Goal: Task Accomplishment & Management: Complete application form

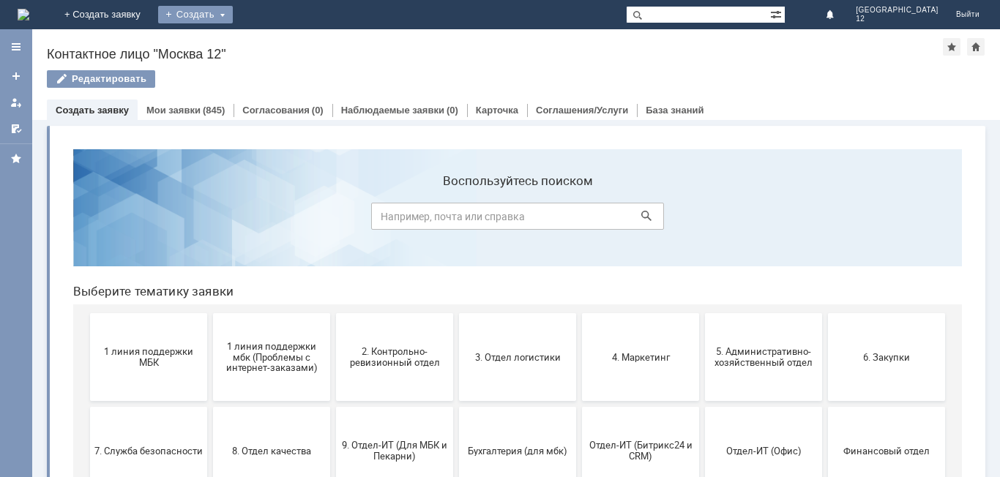
click at [233, 14] on div "Создать" at bounding box center [195, 15] width 75 height 18
click at [272, 42] on link "Заявка" at bounding box center [216, 44] width 111 height 18
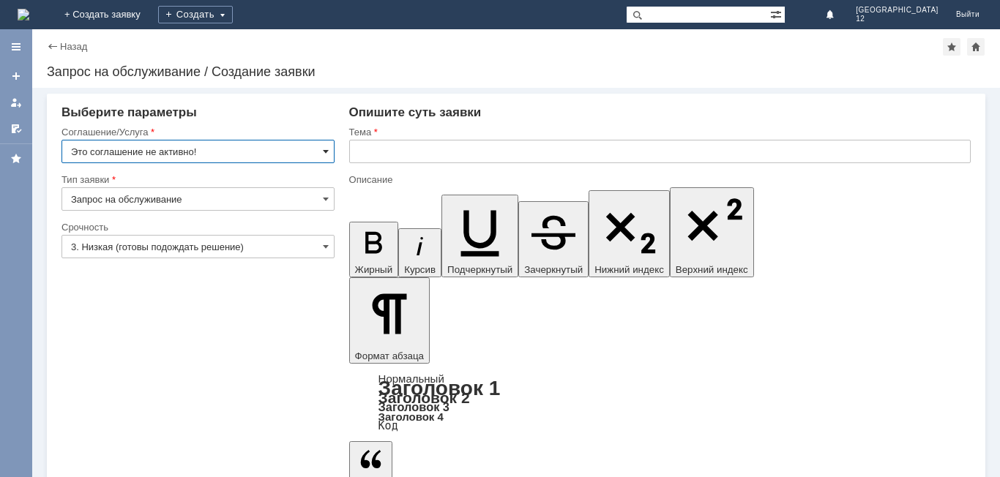
click at [328, 151] on span at bounding box center [326, 152] width 6 height 12
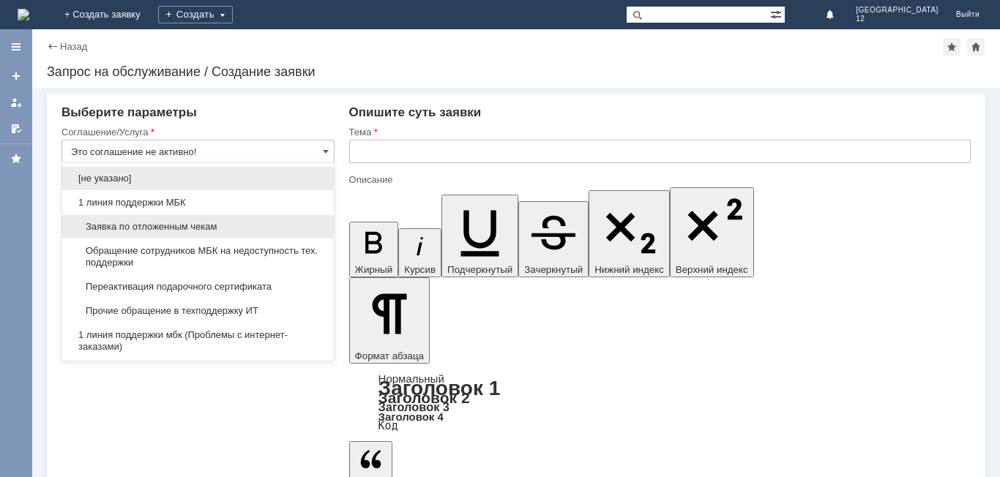
click at [183, 228] on span "Заявка по отложенным чекам" at bounding box center [198, 227] width 254 height 12
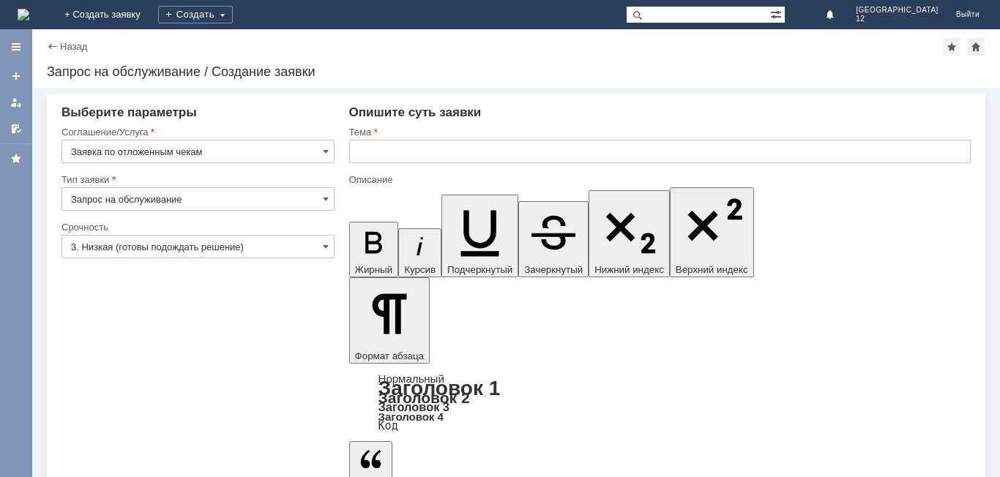
type input "Заявка по отложенным чекам"
click at [323, 244] on span at bounding box center [326, 247] width 6 height 12
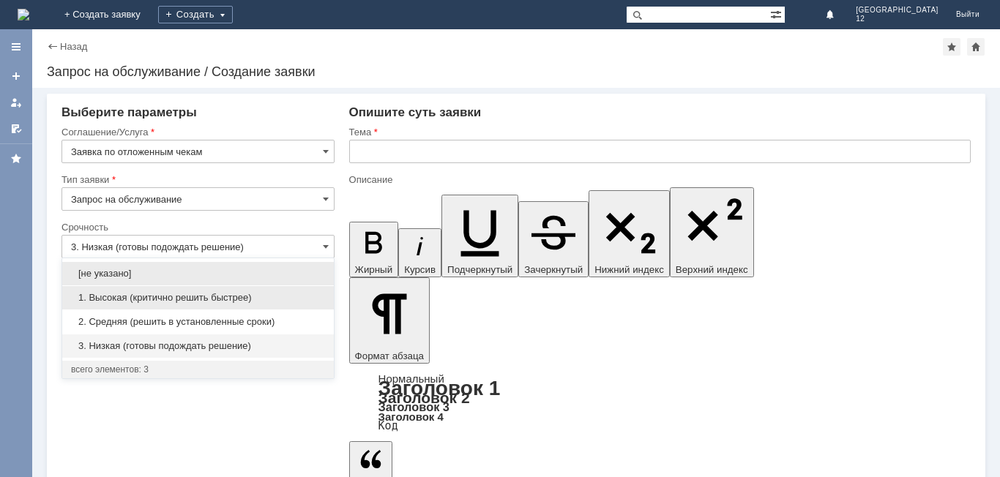
click at [200, 294] on span "1. Высокая (критично решить быстрее)" at bounding box center [198, 298] width 254 height 12
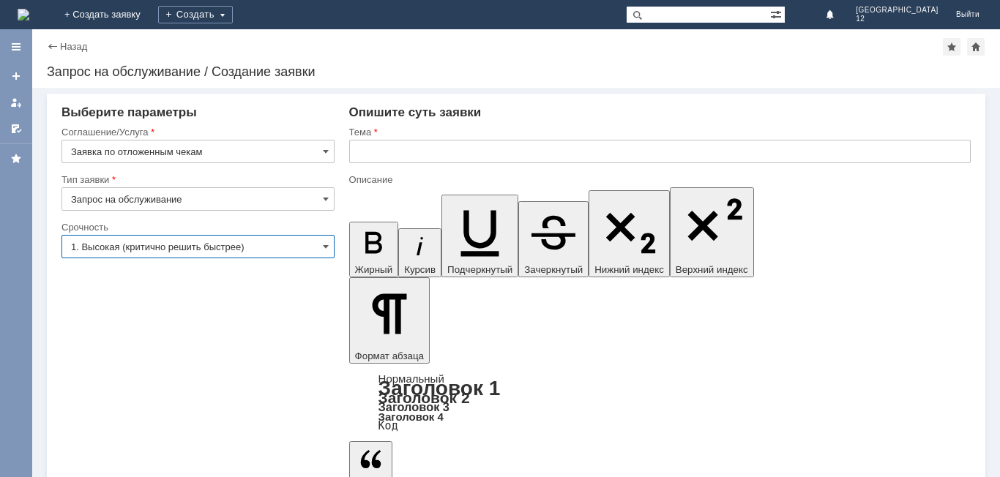
type input "1. Высокая (критично решить быстрее)"
click at [451, 146] on input "text" at bounding box center [659, 151] width 621 height 23
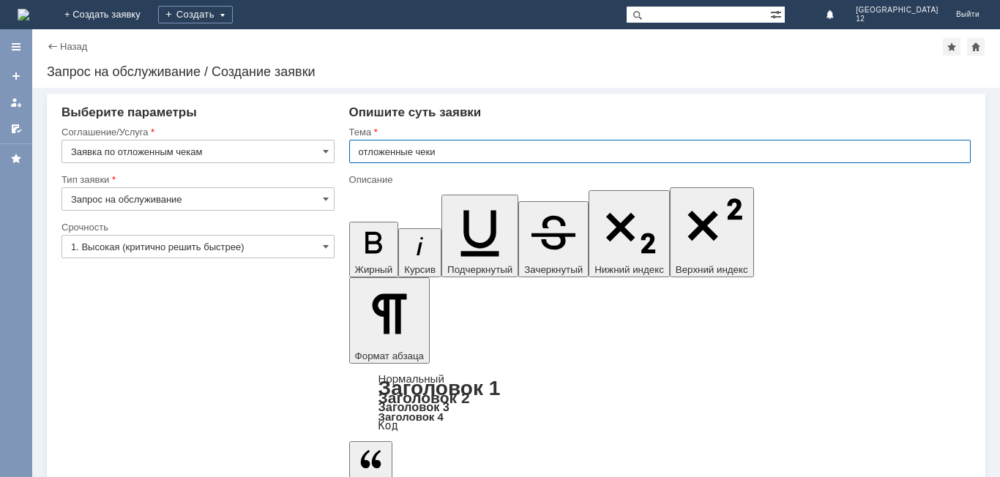
type input "отложенные чеки"
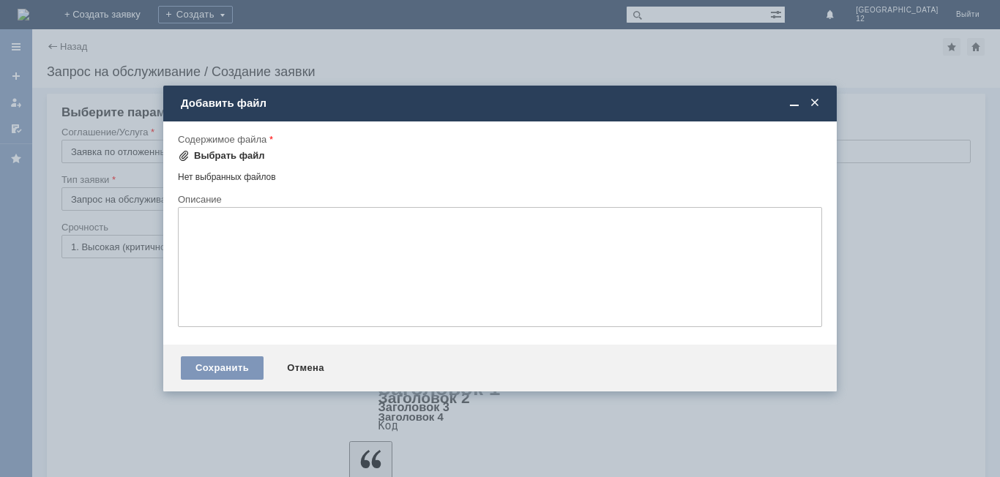
click at [232, 153] on div "Выбрать файл" at bounding box center [229, 156] width 71 height 12
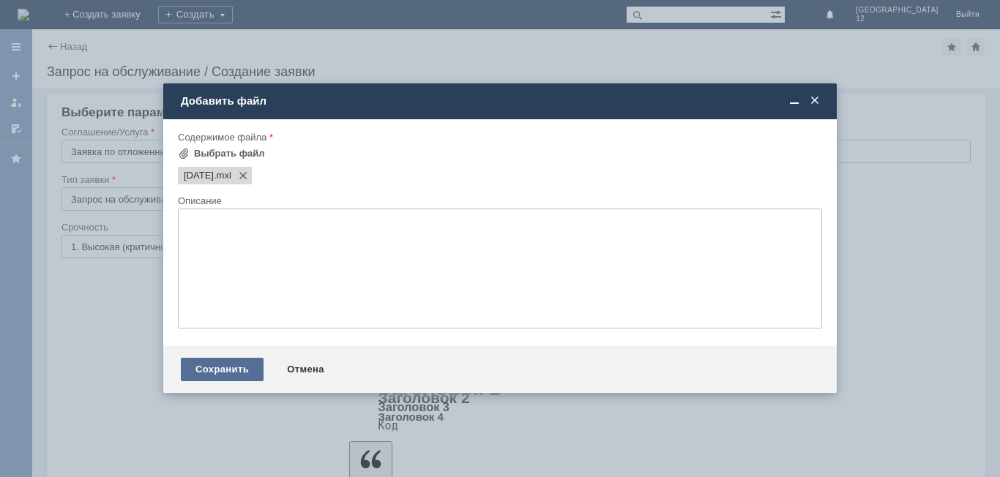
click at [235, 366] on div "Сохранить" at bounding box center [222, 369] width 83 height 23
